Goal: Task Accomplishment & Management: Complete application form

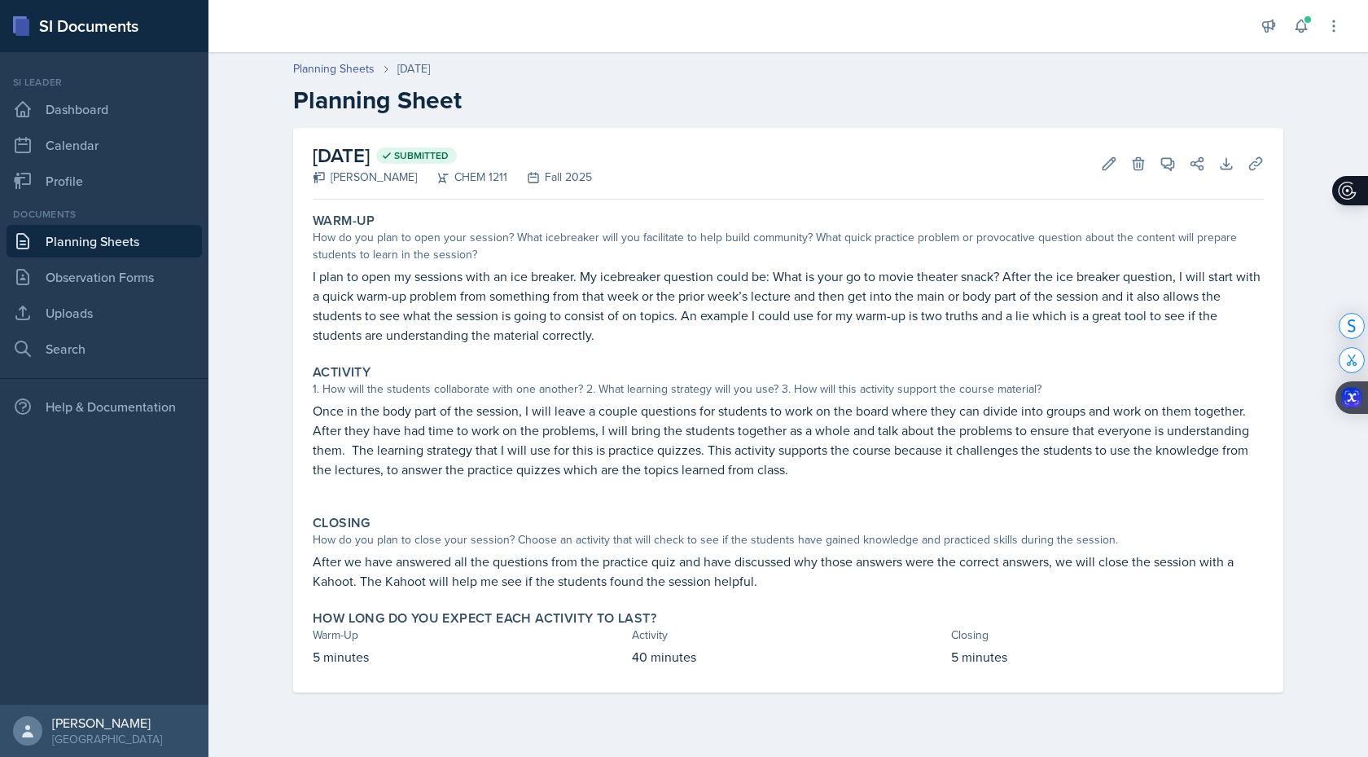
click at [160, 237] on link "Planning Sheets" at bounding box center [104, 241] width 195 height 33
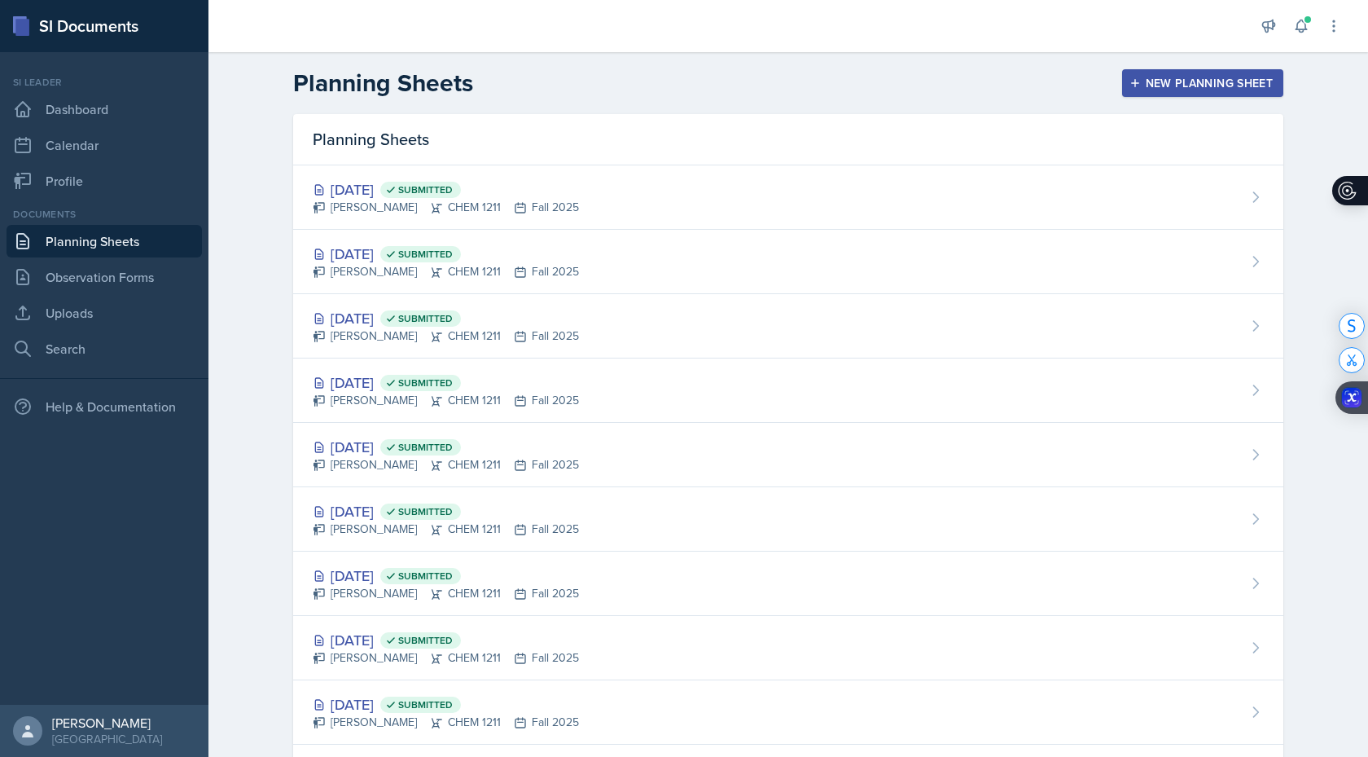
click at [1246, 89] on div "New Planning Sheet" at bounding box center [1203, 83] width 140 height 13
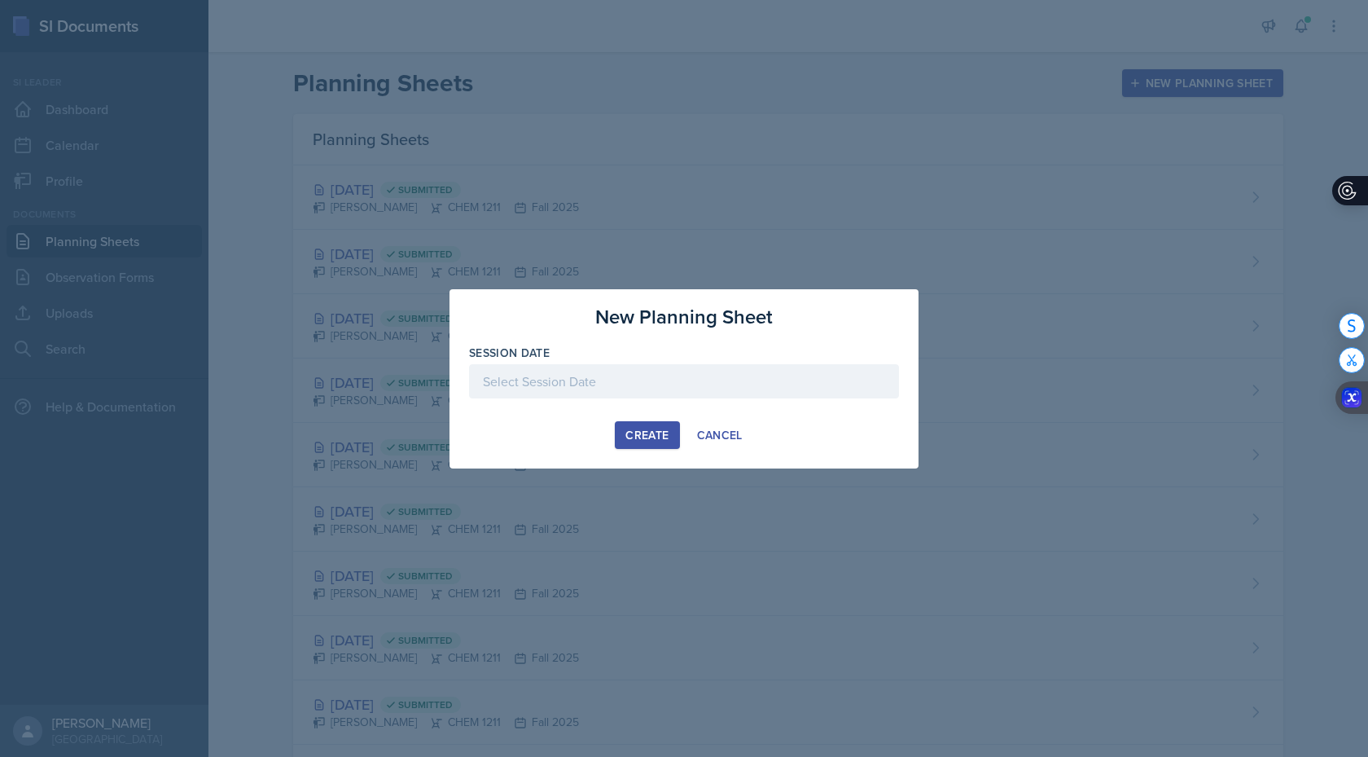
click at [672, 371] on div at bounding box center [684, 381] width 430 height 34
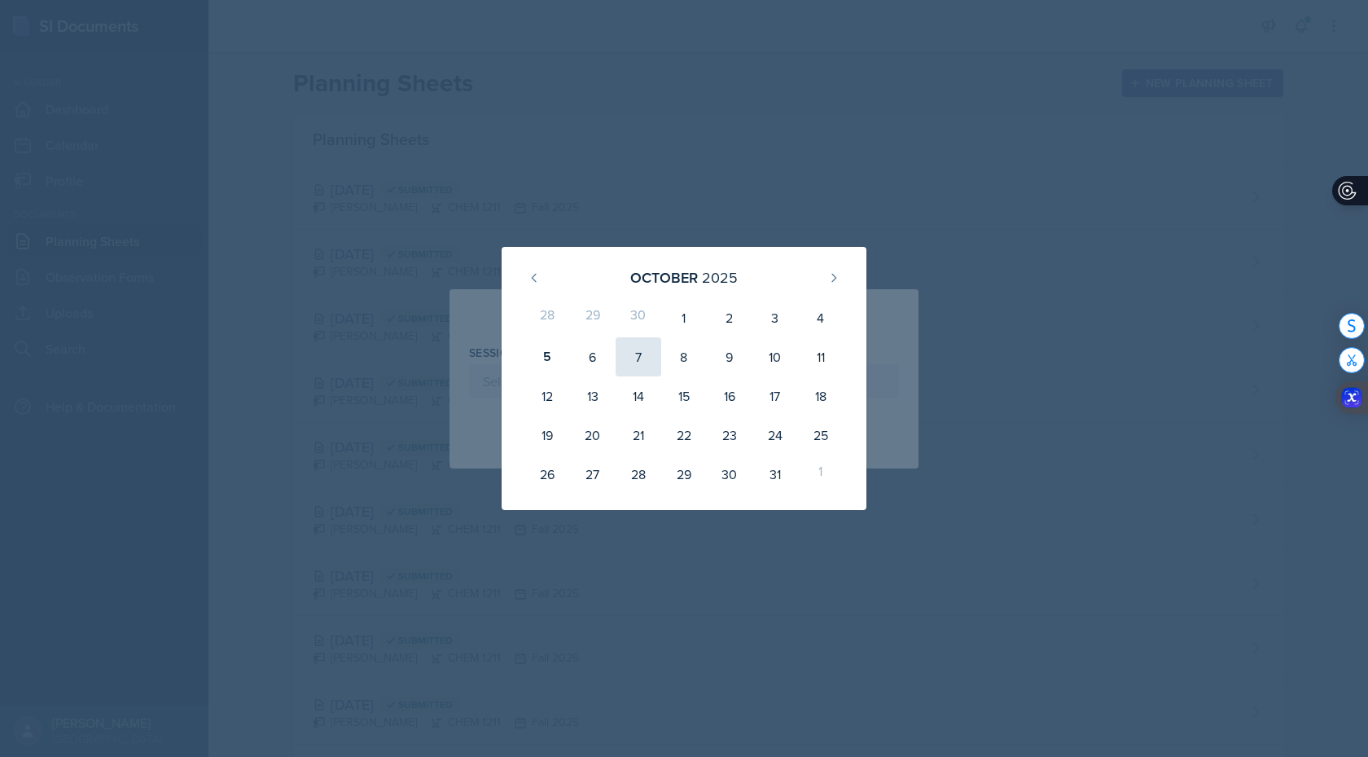
click at [638, 355] on div "7" at bounding box center [639, 356] width 46 height 39
type input "[DATE]"
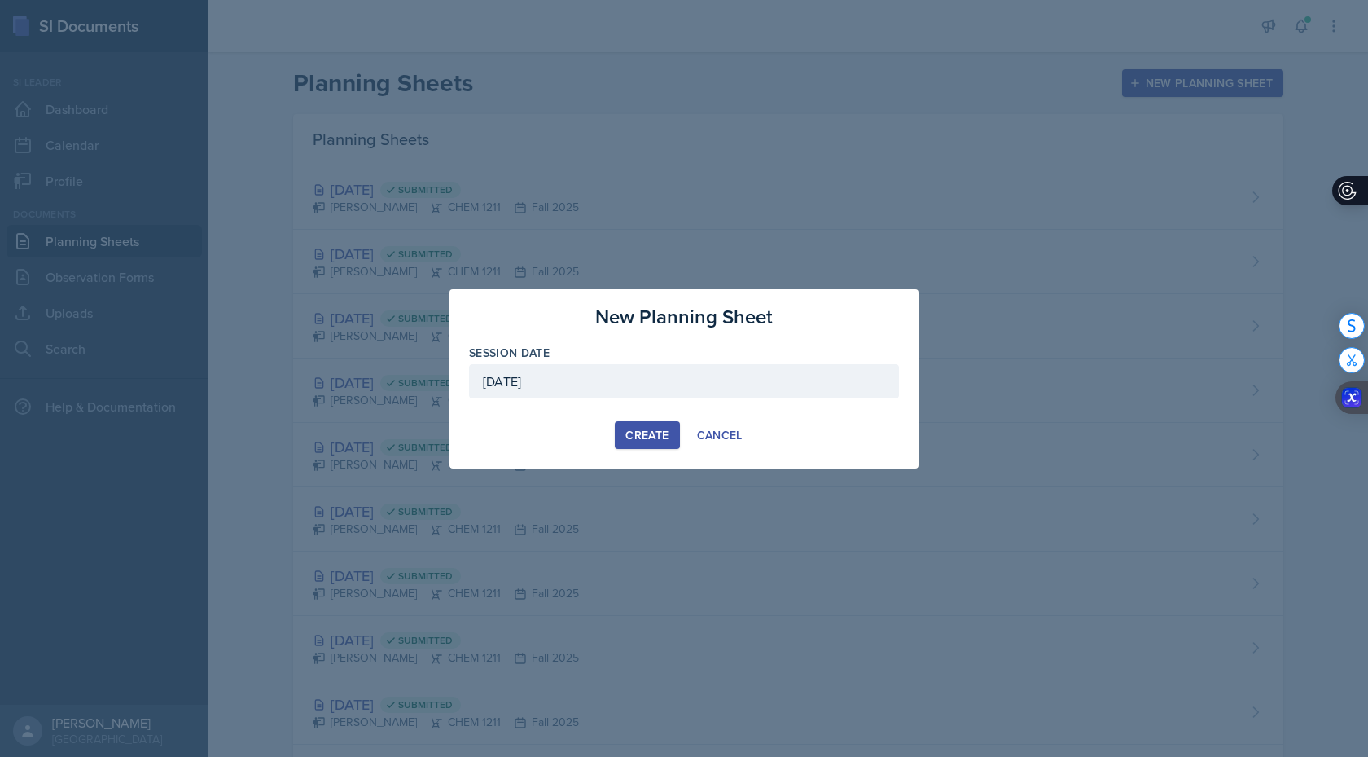
click at [646, 431] on div "Create" at bounding box center [647, 434] width 43 height 13
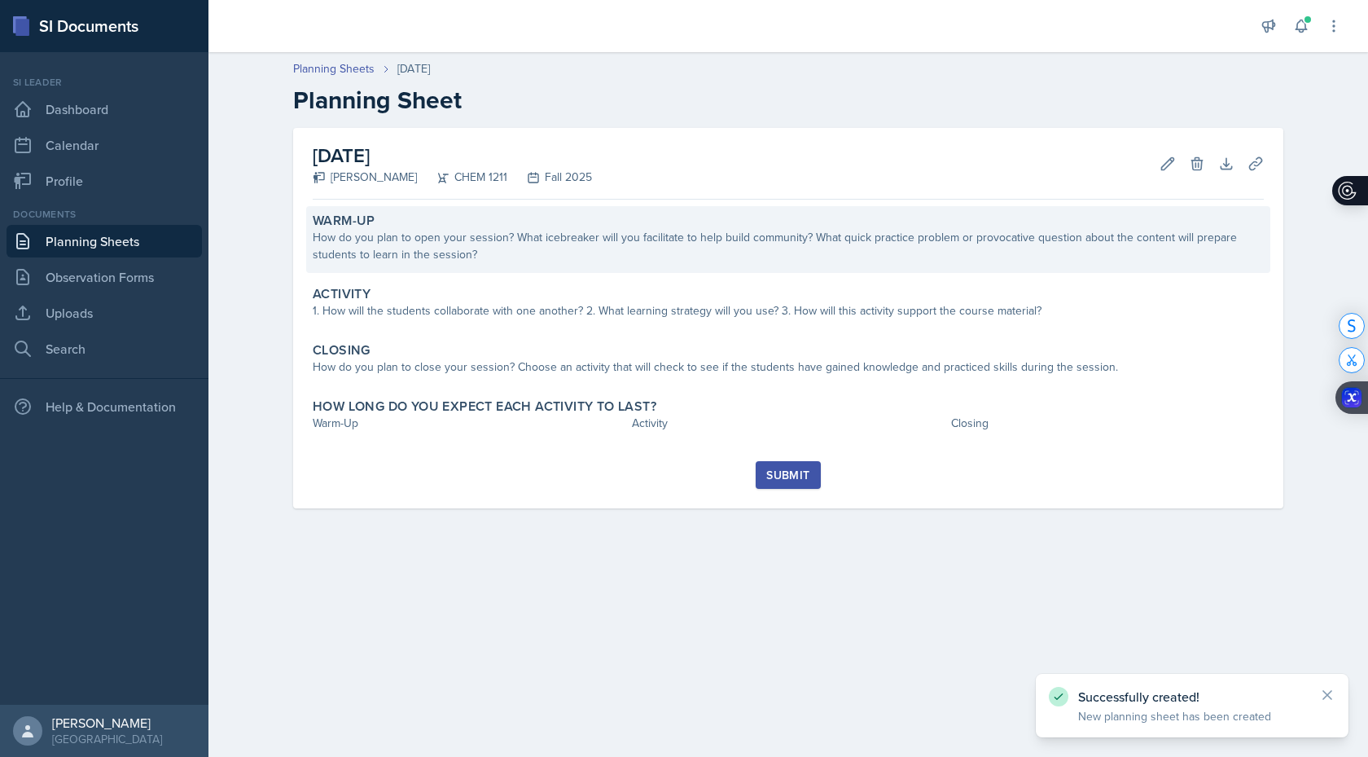
click at [678, 253] on div "How do you plan to open your session? What icebreaker will you facilitate to he…" at bounding box center [788, 246] width 951 height 34
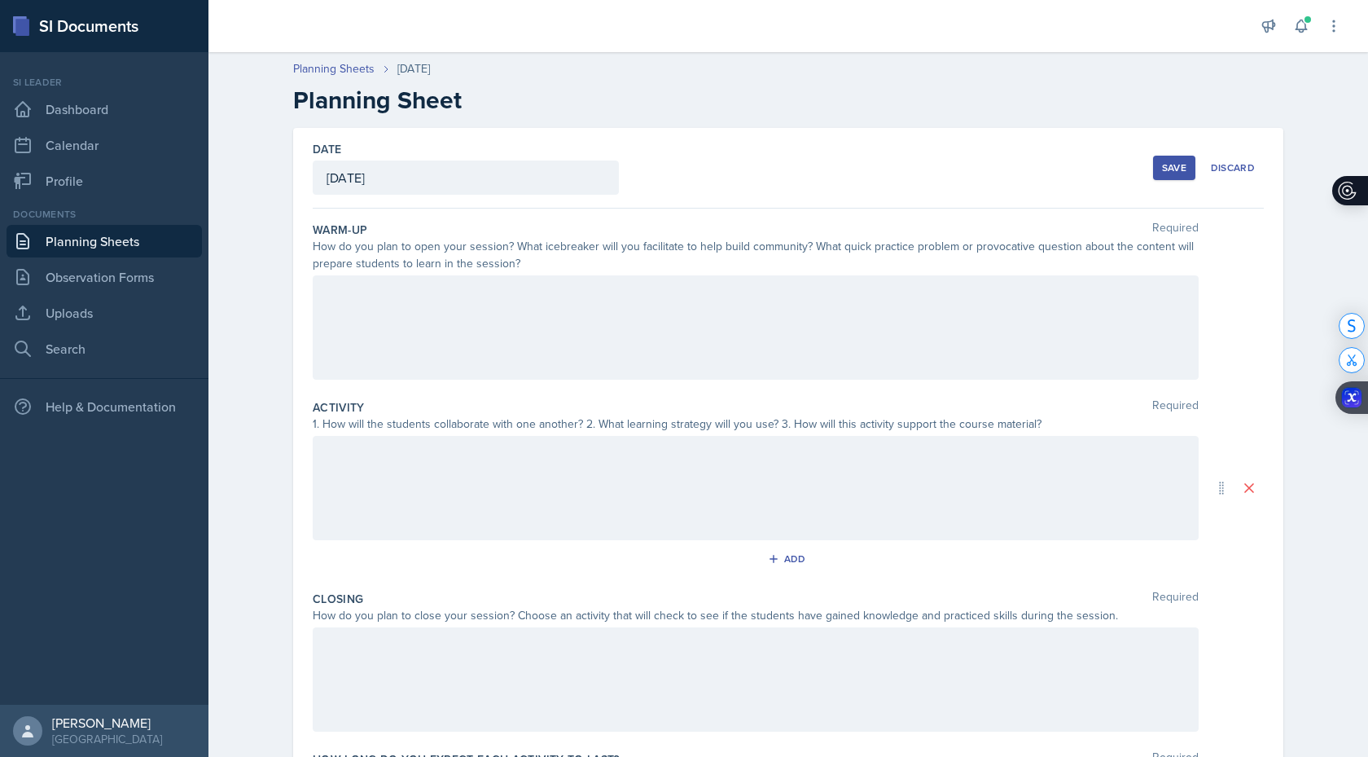
click at [639, 358] on div at bounding box center [756, 327] width 886 height 104
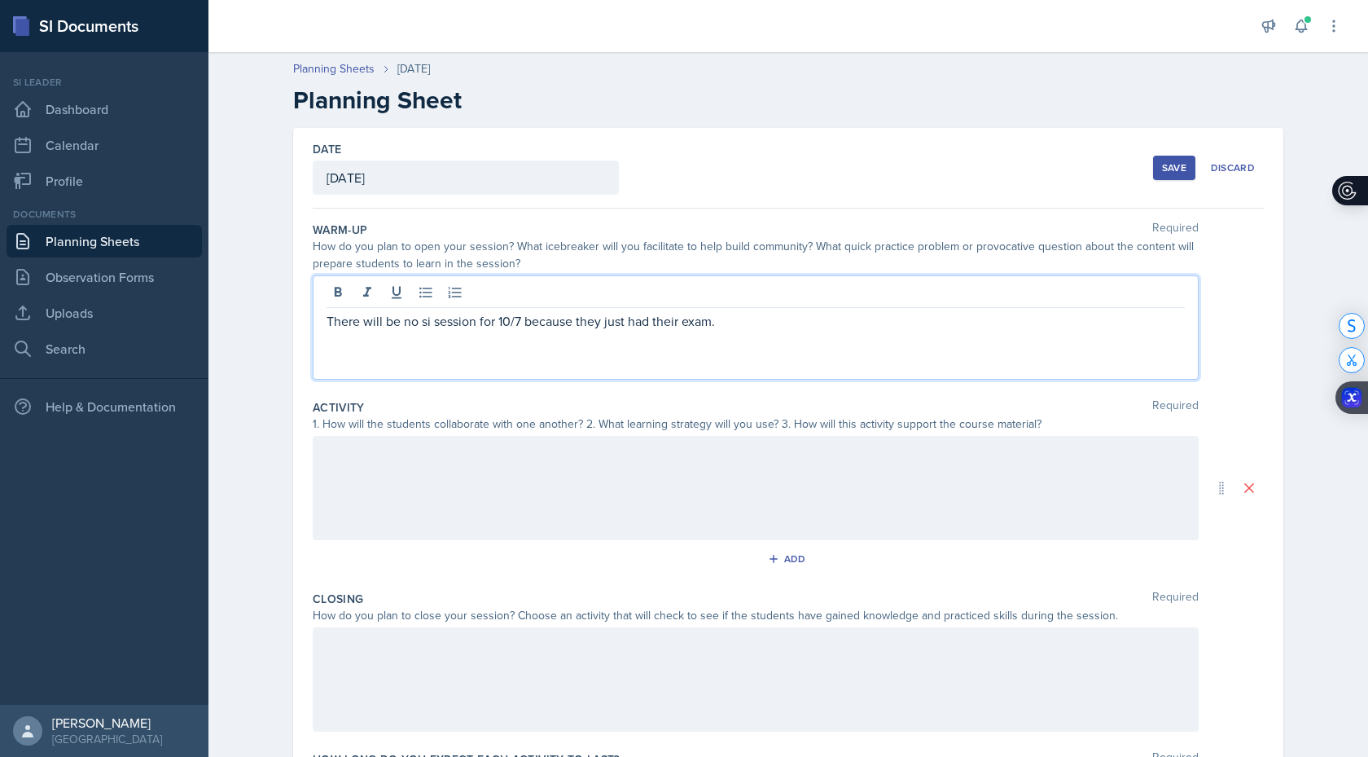
click at [500, 496] on div at bounding box center [756, 488] width 886 height 104
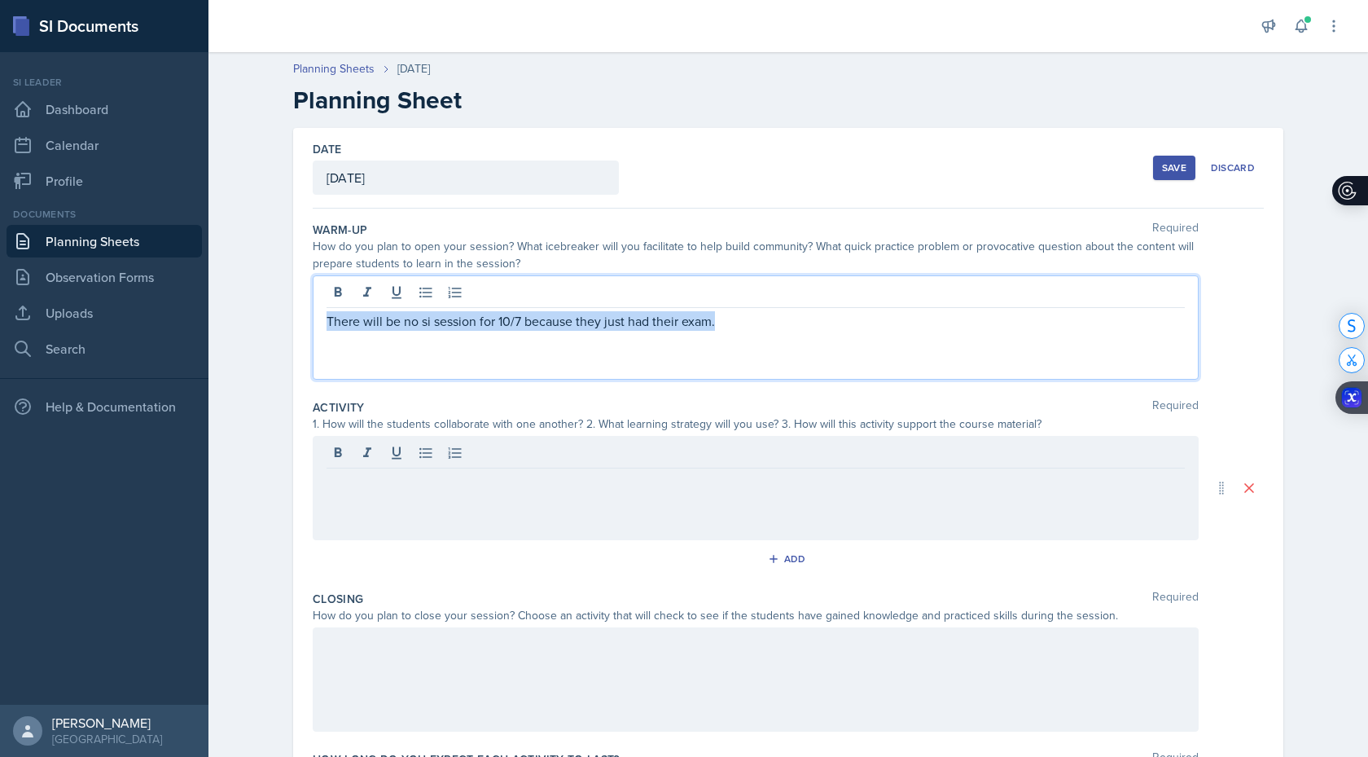
drag, startPoint x: 743, startPoint y: 292, endPoint x: 298, endPoint y: 344, distance: 447.8
click at [298, 345] on div "Date [DATE] [DATE] 28 29 30 1 2 3 4 5 6 7 8 9 10 11 12 13 14 15 16 17 18 19 20 …" at bounding box center [788, 488] width 990 height 720
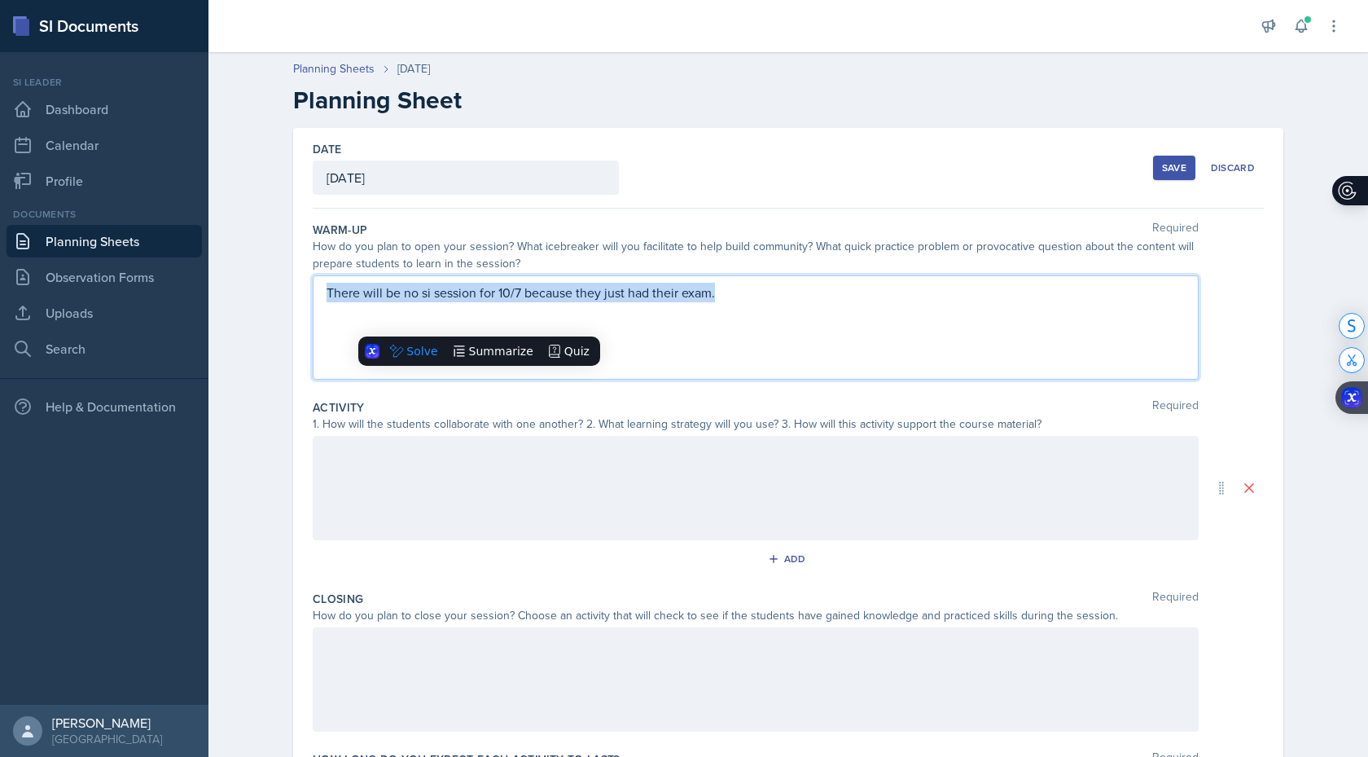
copy p "There will be no si session for 10/7 because they just had their exam."
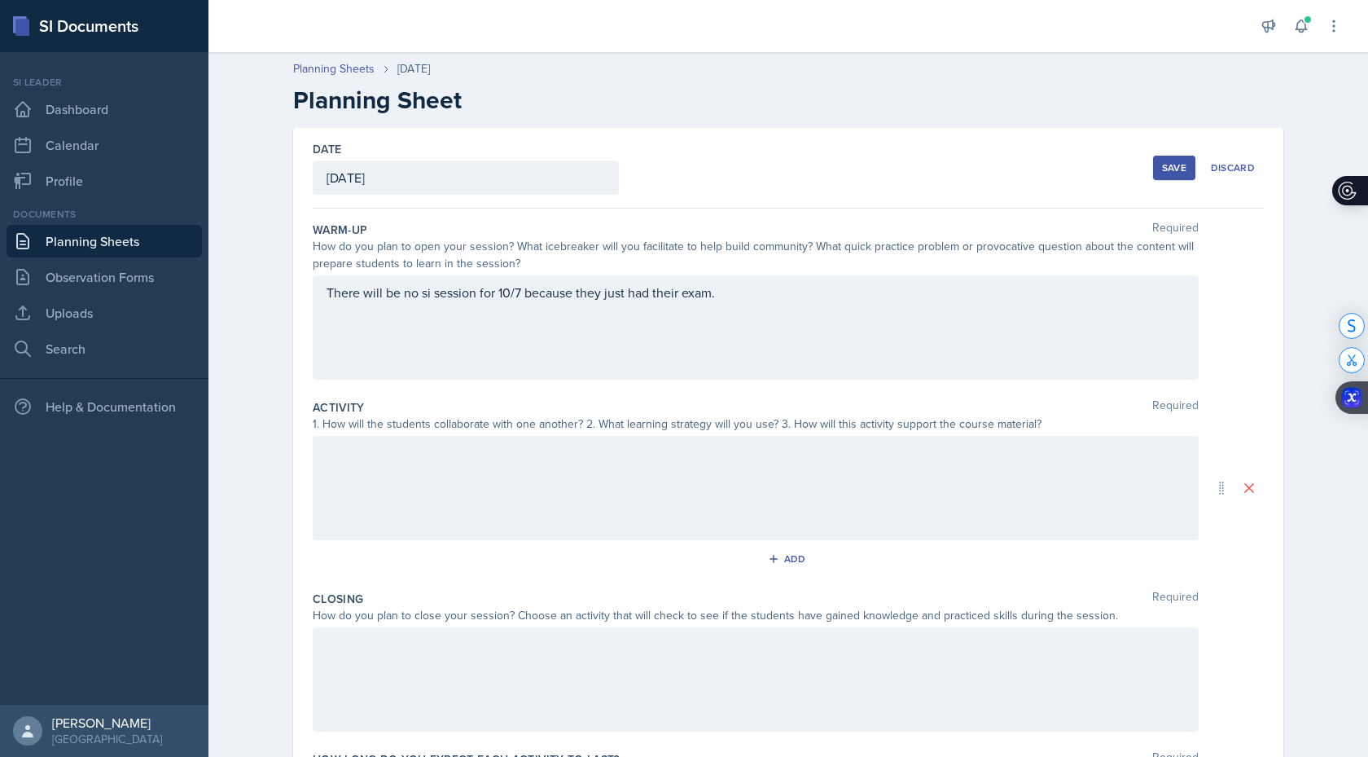
click at [416, 542] on div "Activity Required 1. How will the students collaborate with one another? 2. Wha…" at bounding box center [788, 488] width 951 height 191
click at [405, 508] on div at bounding box center [756, 488] width 886 height 104
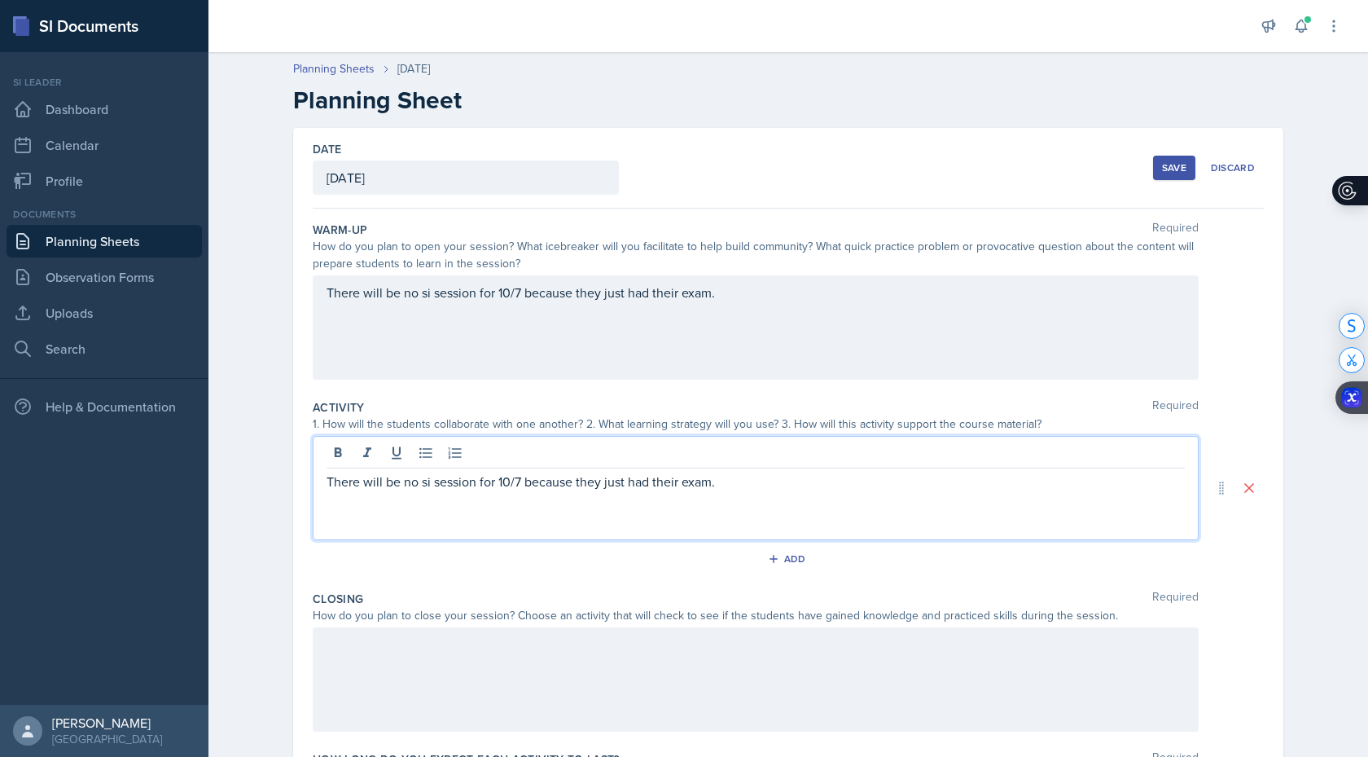
click at [415, 669] on div at bounding box center [756, 679] width 886 height 104
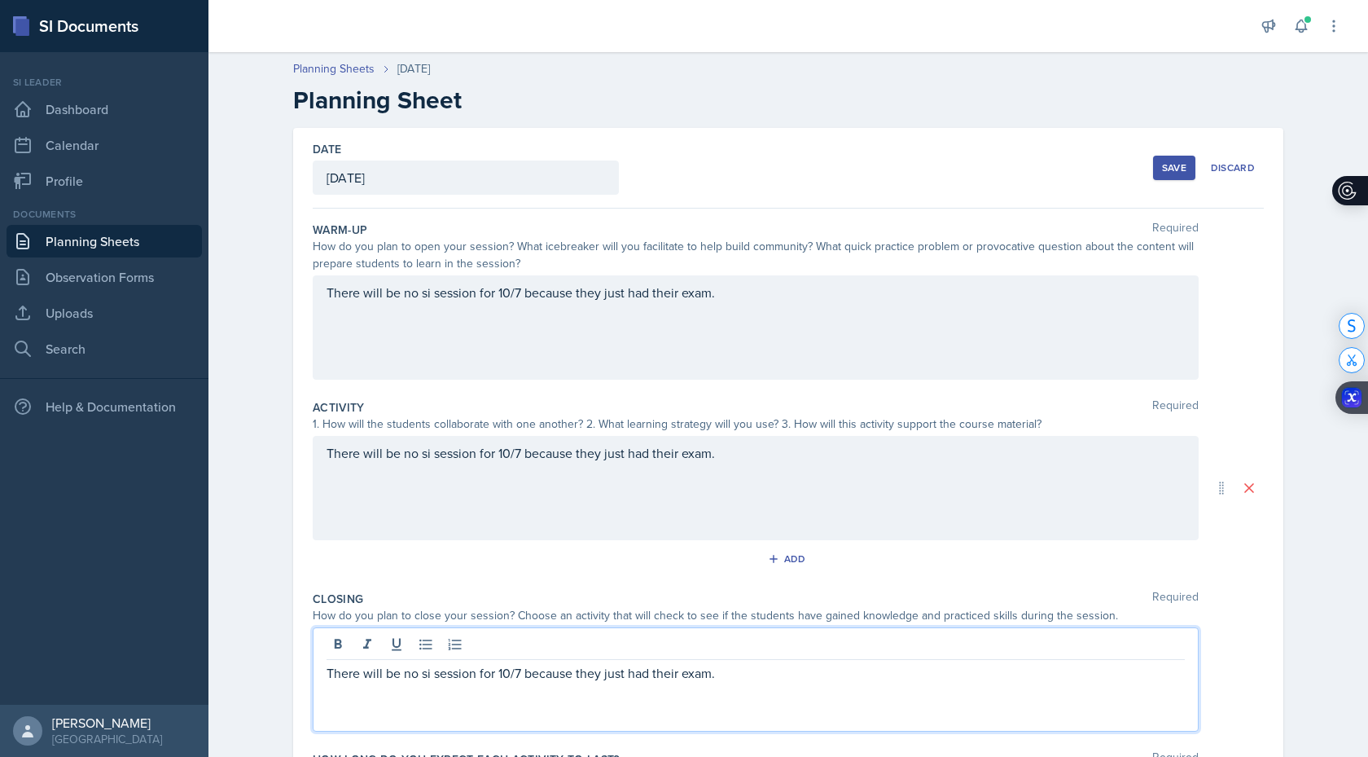
scroll to position [130, 0]
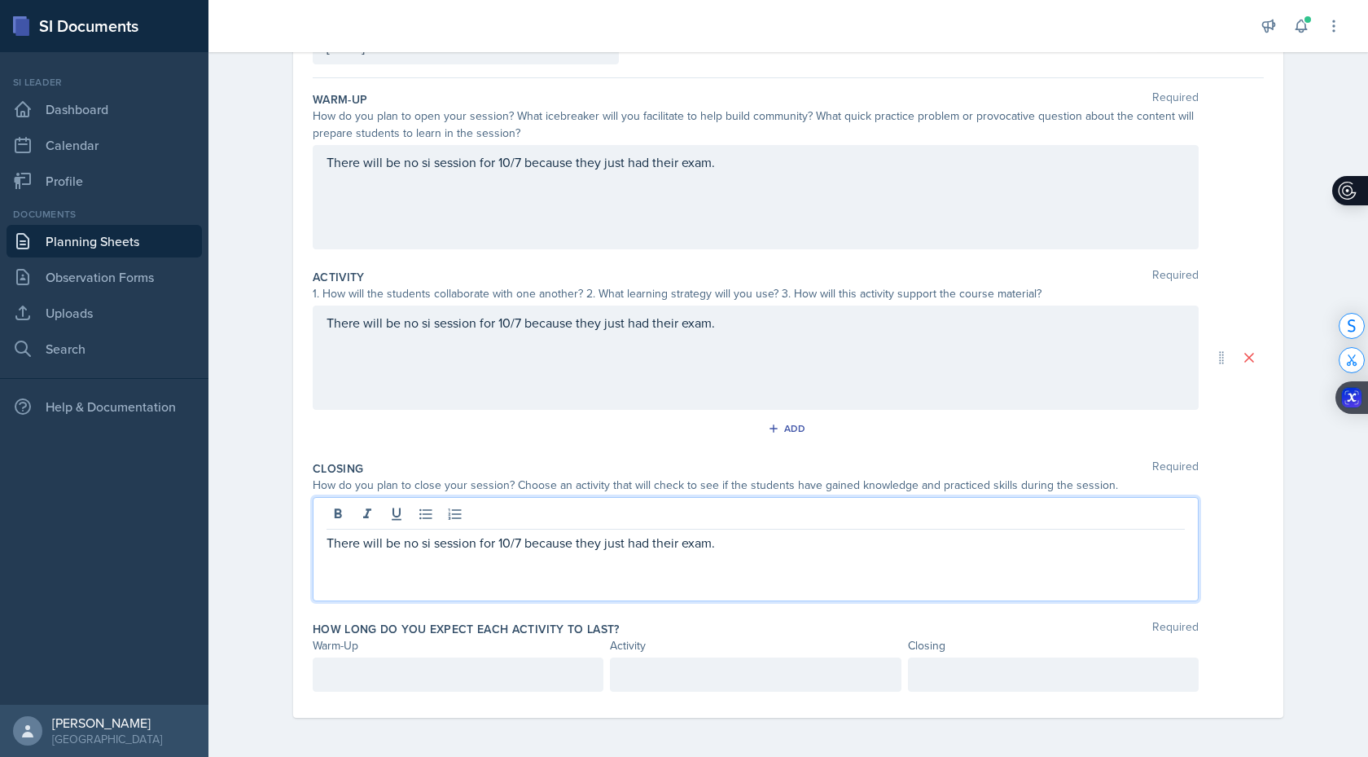
click at [415, 669] on div at bounding box center [458, 674] width 291 height 34
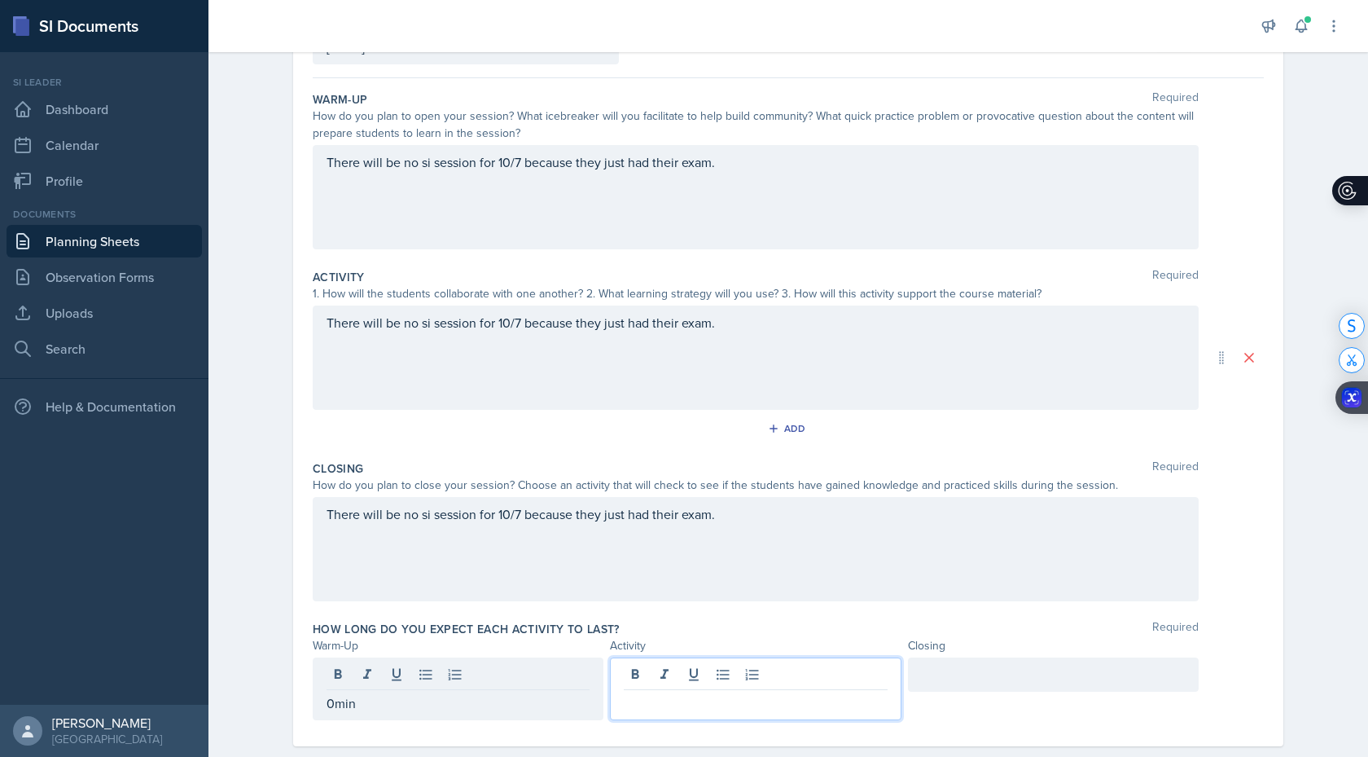
click at [643, 678] on div at bounding box center [755, 688] width 291 height 63
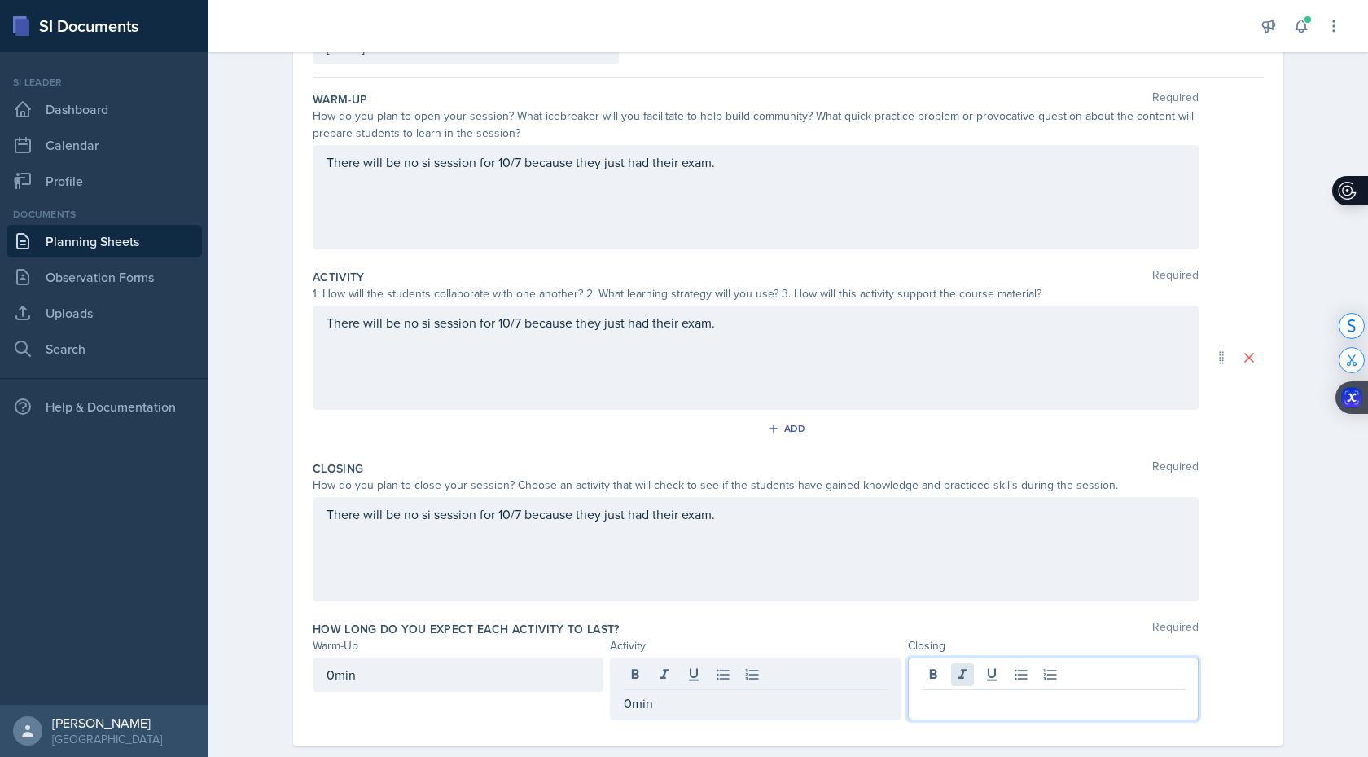
click at [951, 665] on div at bounding box center [1053, 688] width 291 height 63
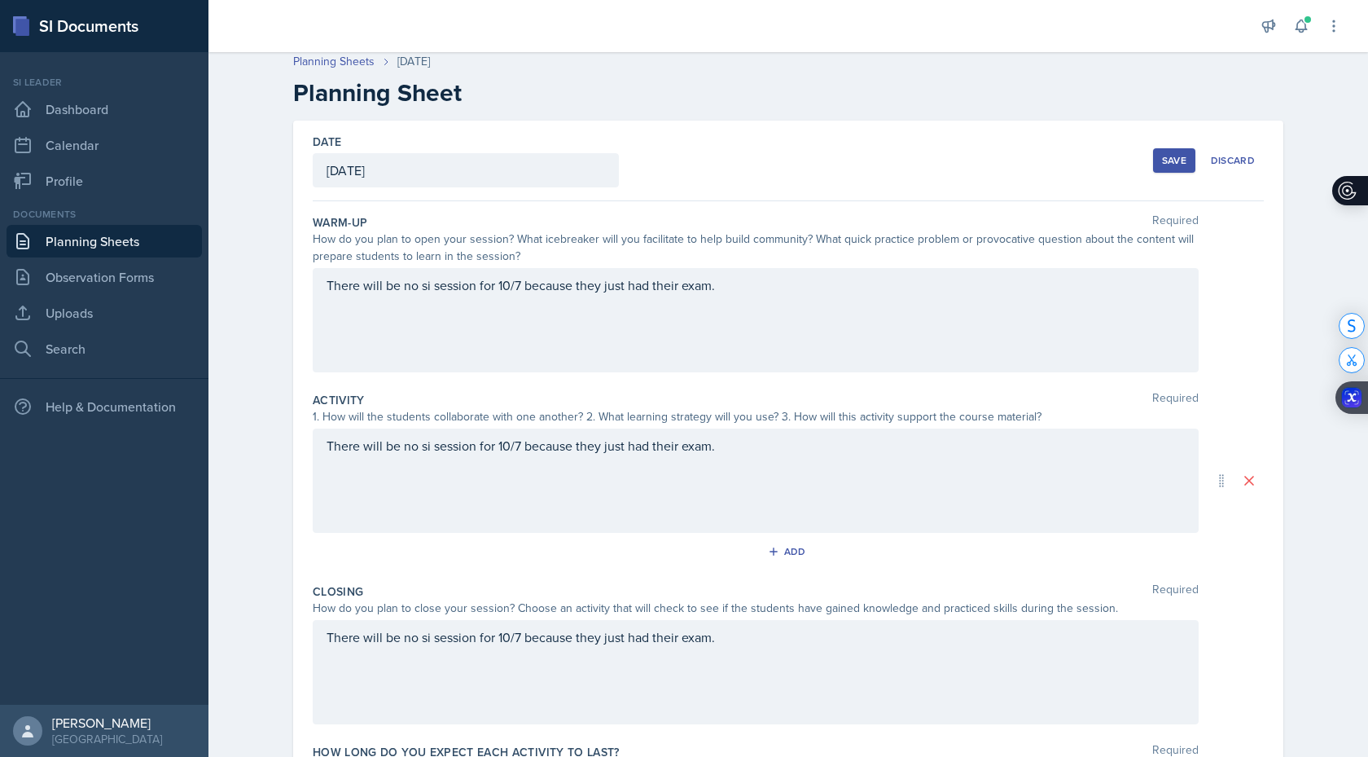
scroll to position [0, 0]
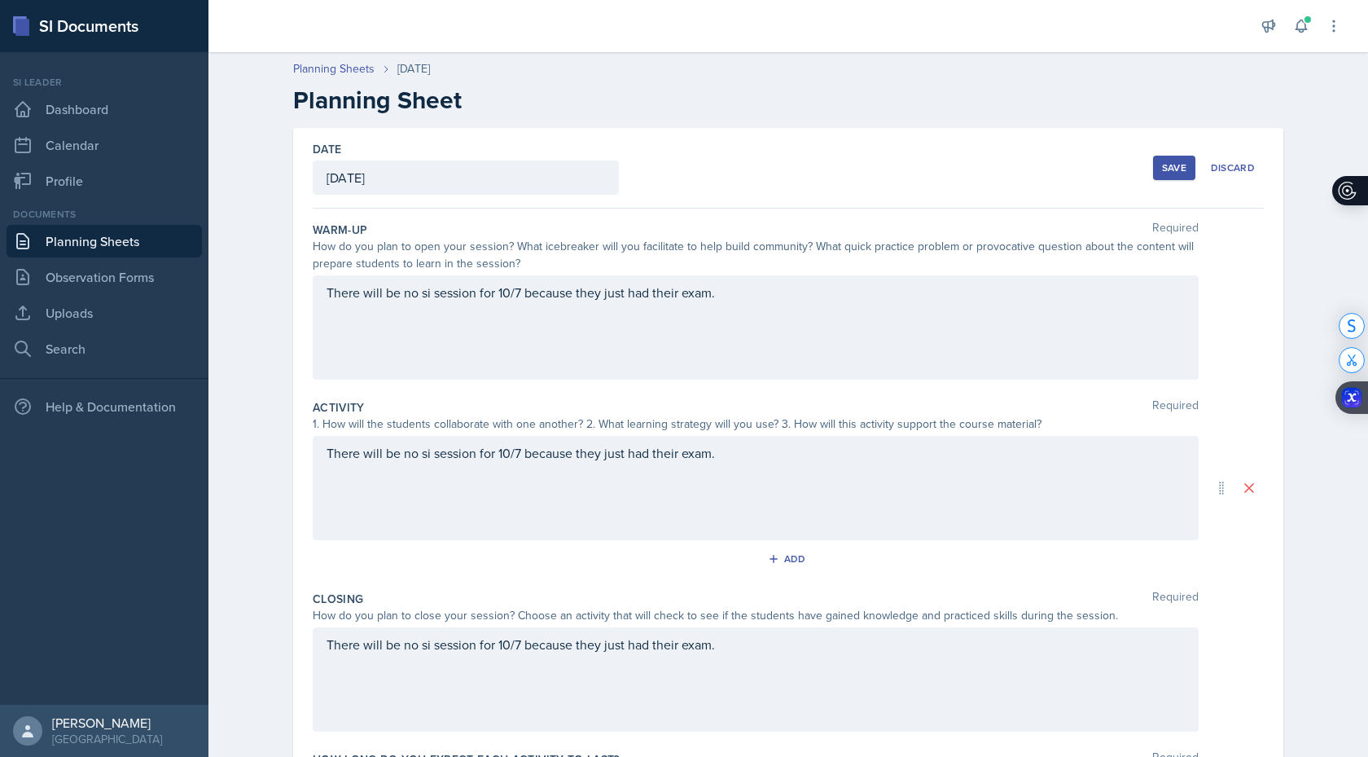
click at [0, 0] on div "SI" at bounding box center [0, 0] width 0 height 0
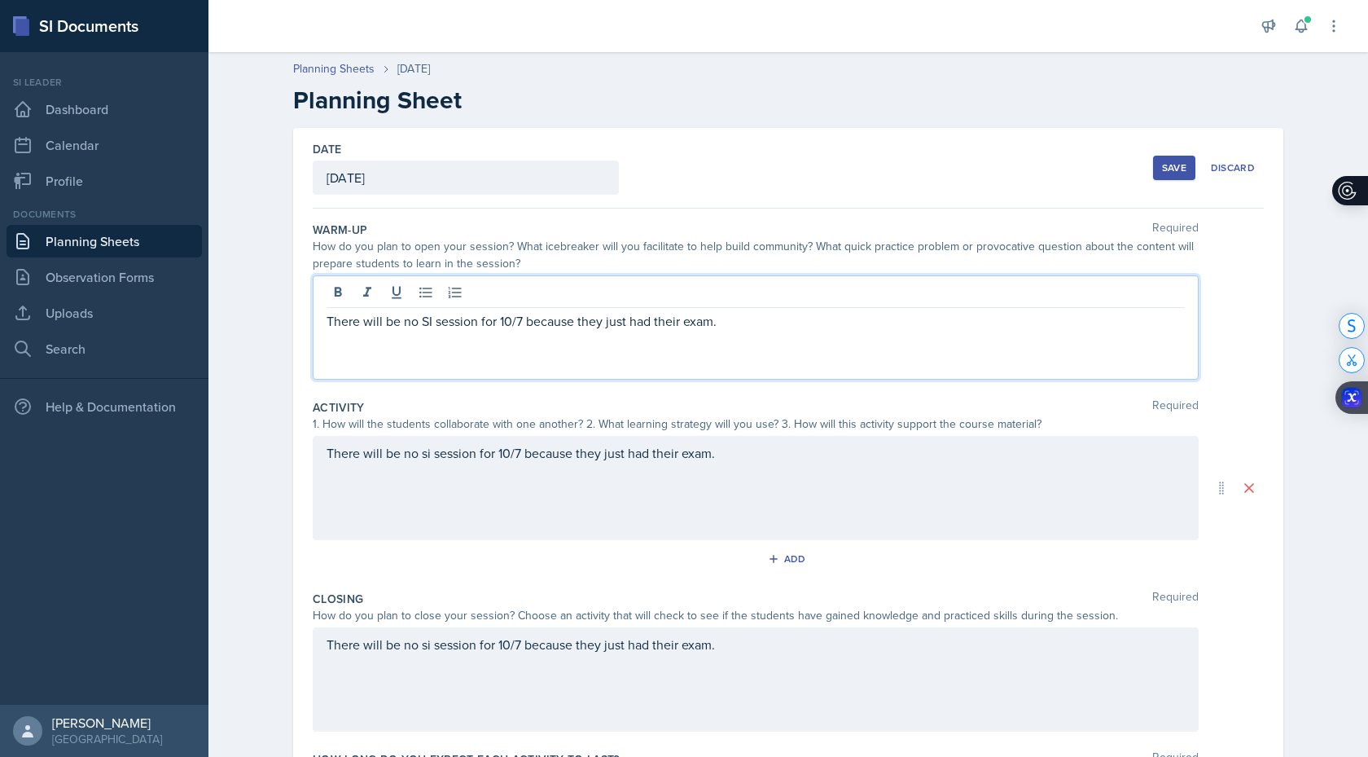
click at [0, 0] on div "SI" at bounding box center [0, 0] width 0 height 0
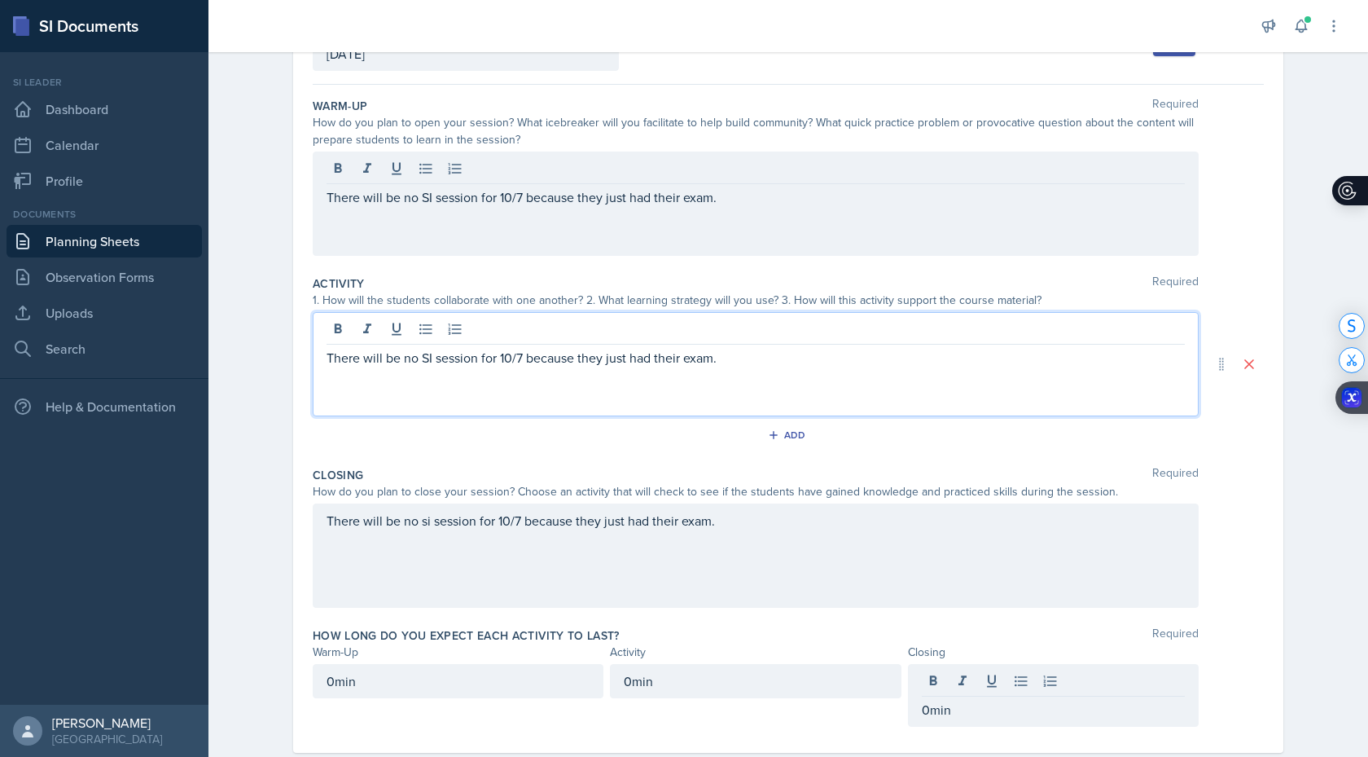
scroll to position [140, 0]
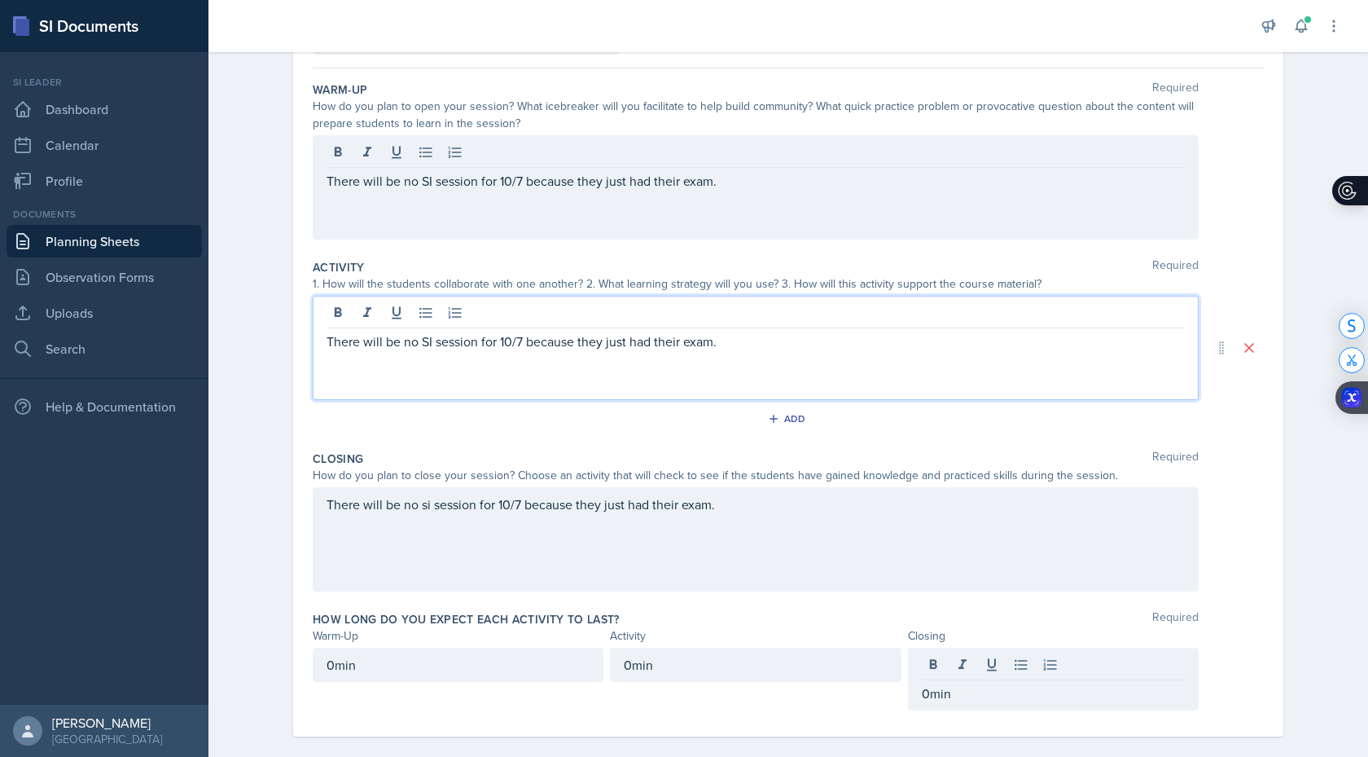
click at [0, 0] on div "SI" at bounding box center [0, 0] width 0 height 0
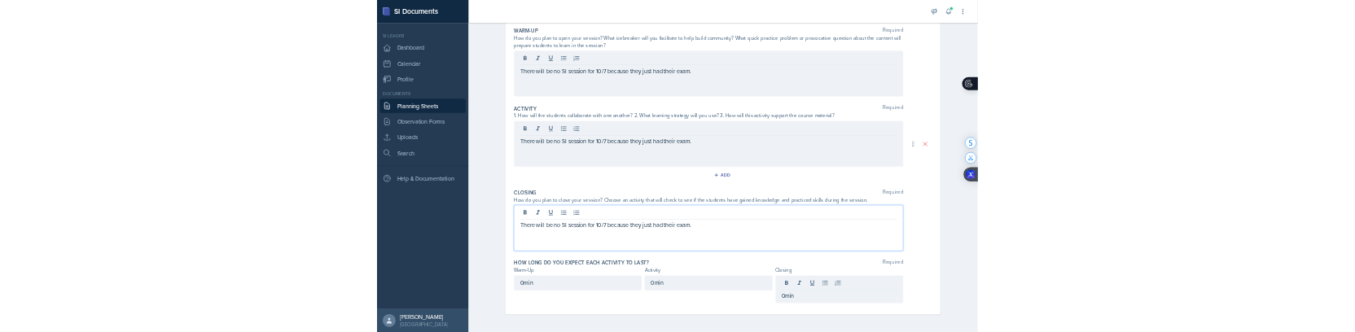
scroll to position [0, 0]
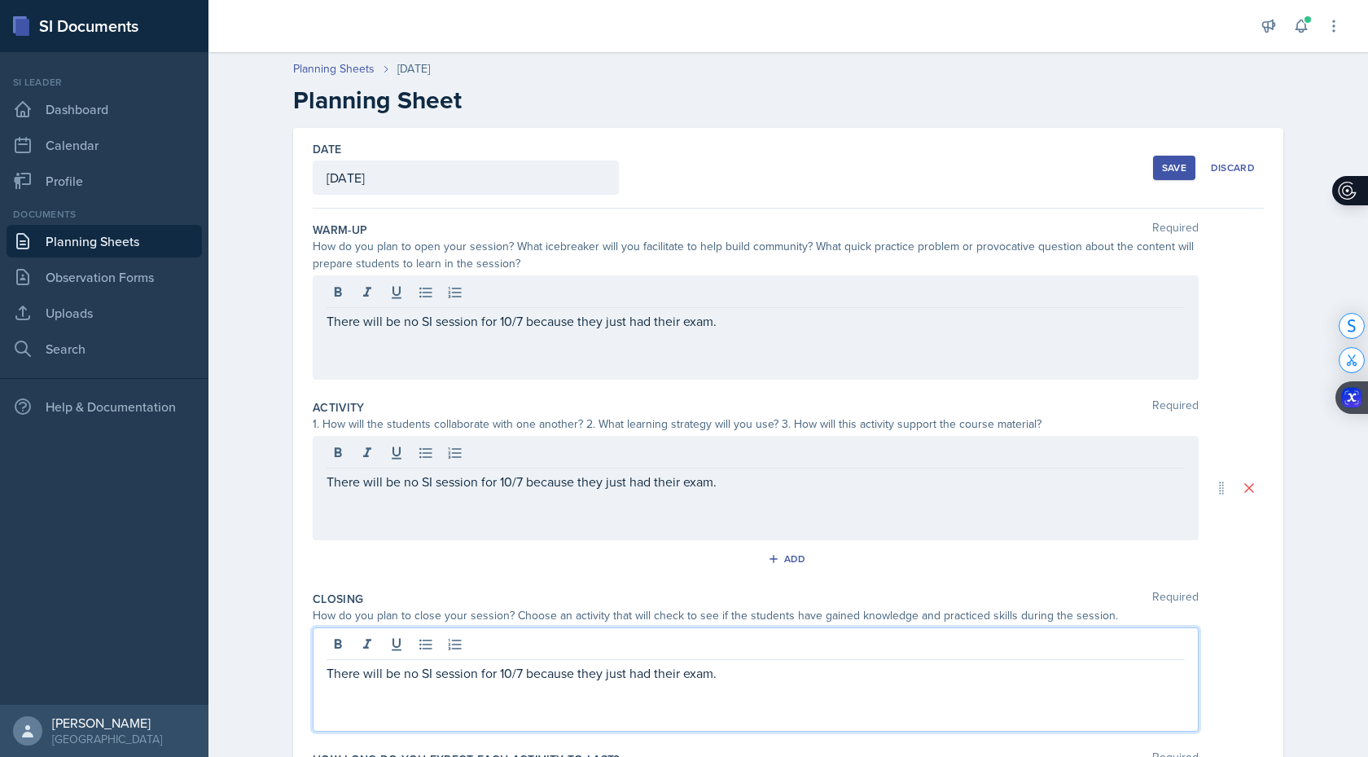
click at [1185, 164] on div "Save" at bounding box center [1174, 167] width 24 height 13
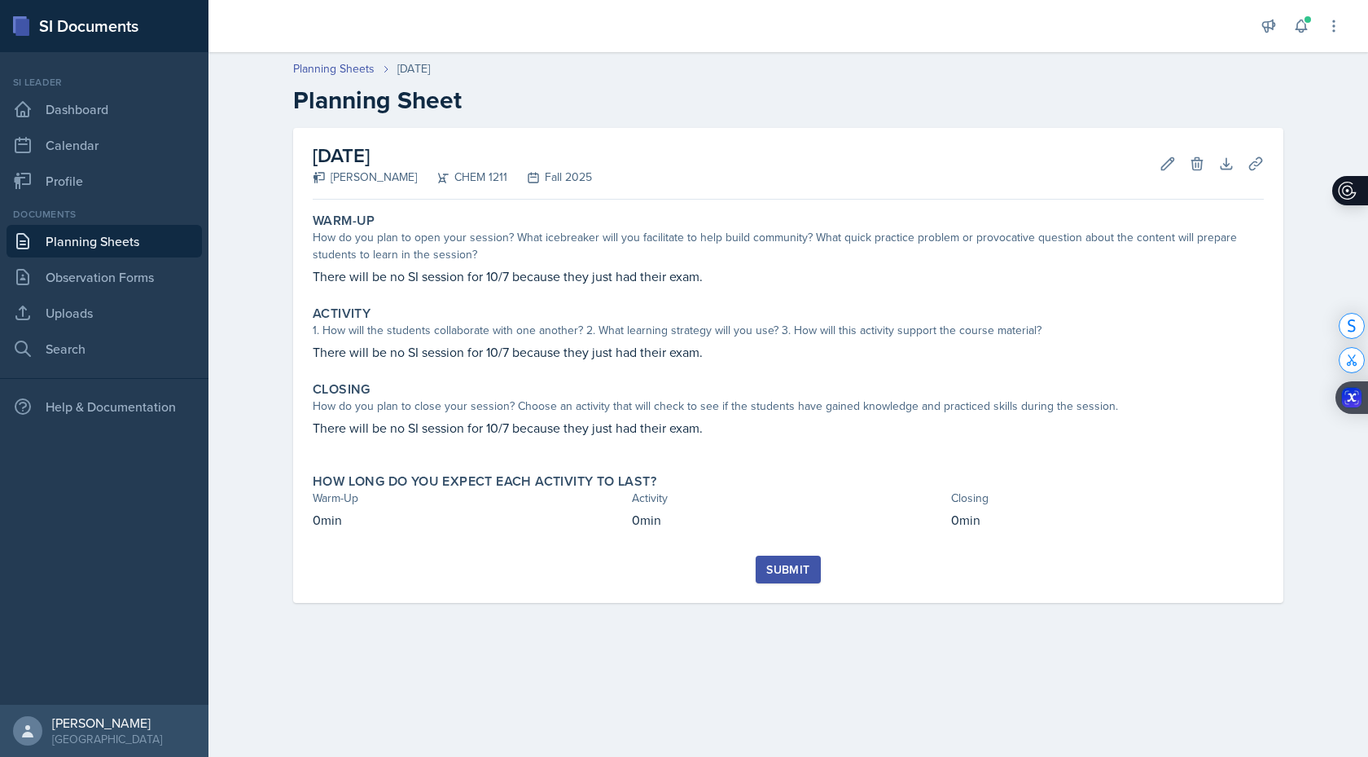
click at [799, 573] on div "Submit" at bounding box center [787, 569] width 43 height 13
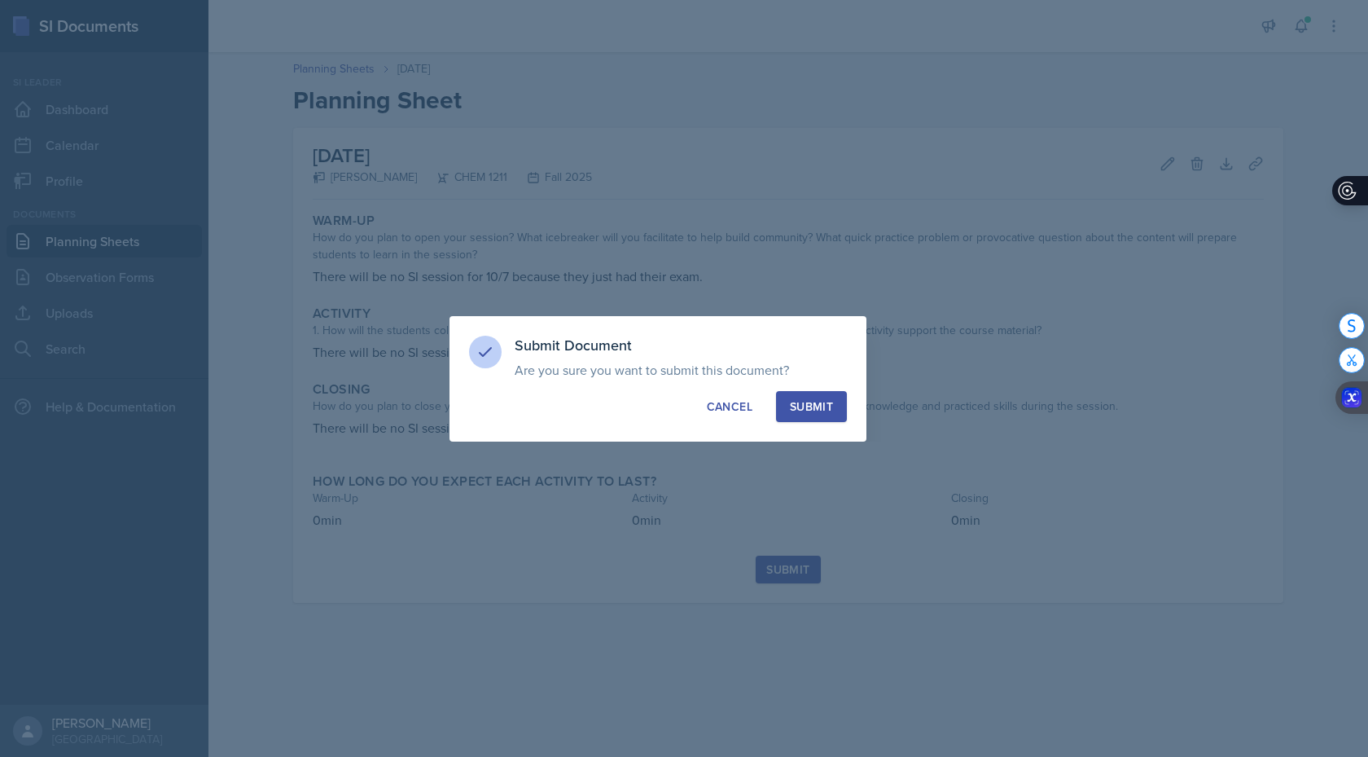
click at [841, 413] on button "Submit" at bounding box center [811, 406] width 71 height 31
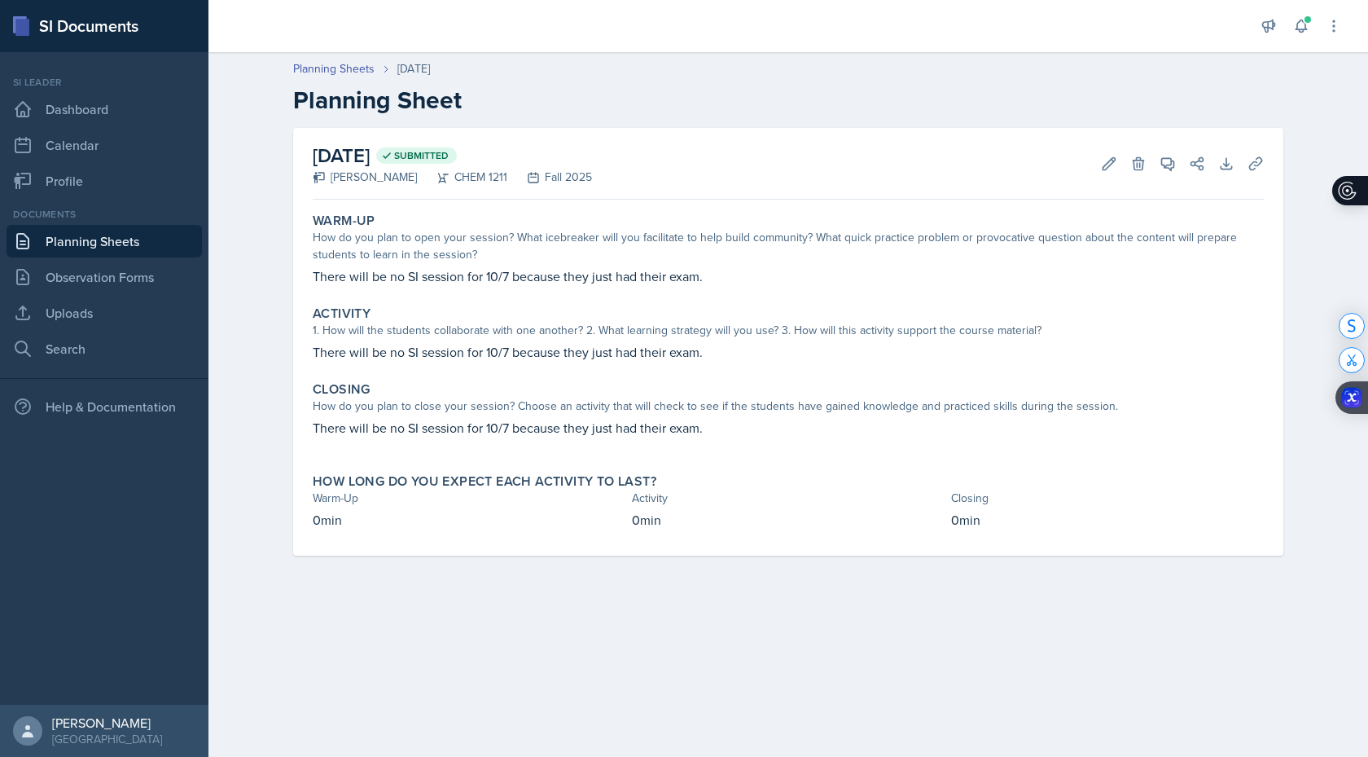
click at [923, 666] on main "Planning Sheets [DATE] Planning Sheet [DATE] Submitted [PERSON_NAME] CHEM 1211 …" at bounding box center [789, 404] width 1160 height 705
